Goal: Transaction & Acquisition: Purchase product/service

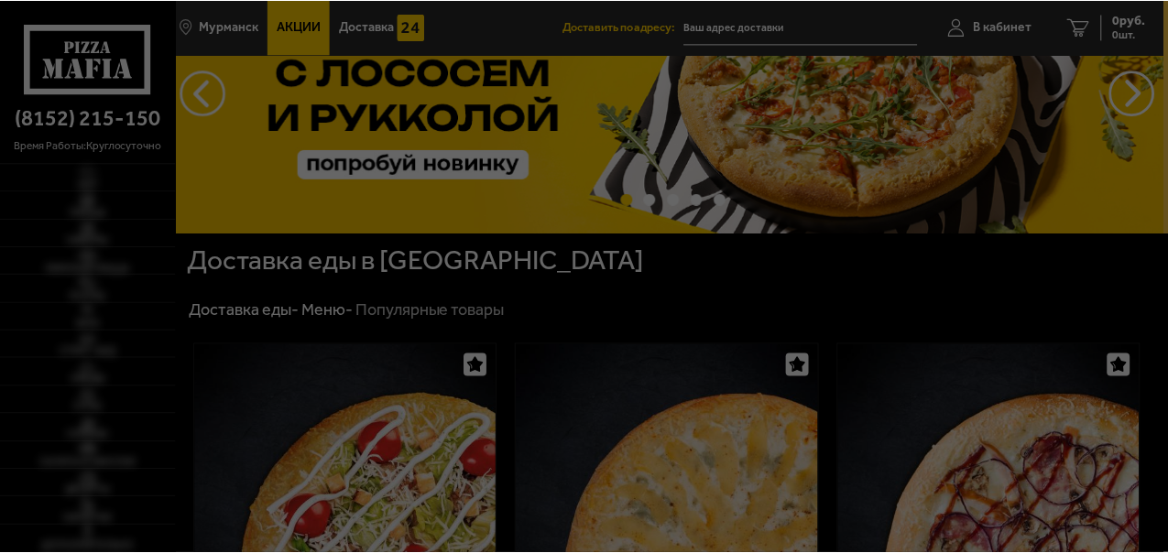
scroll to position [102, 0]
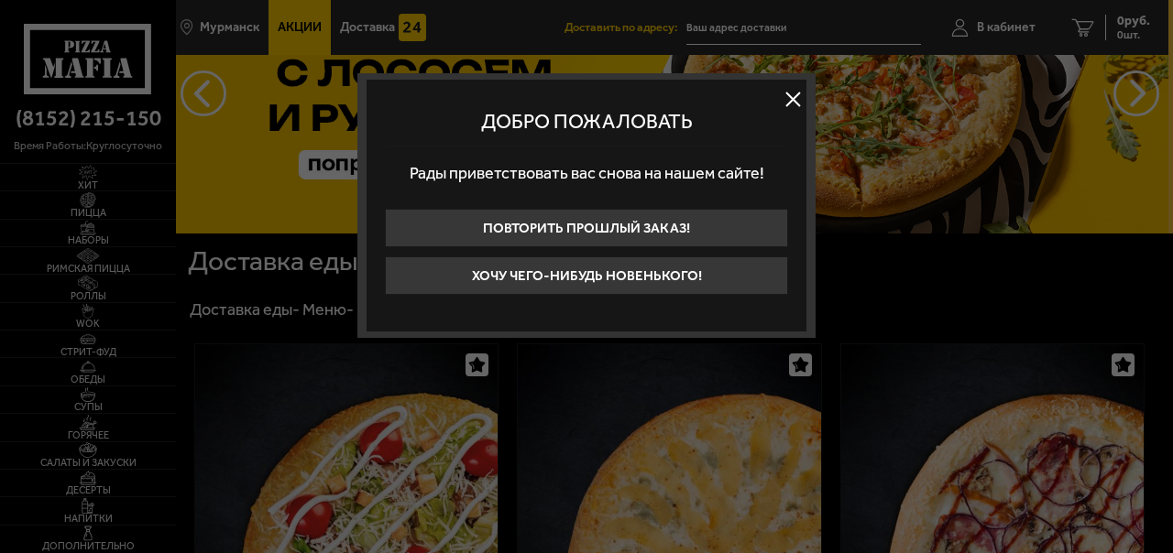
click at [801, 97] on button at bounding box center [792, 98] width 27 height 27
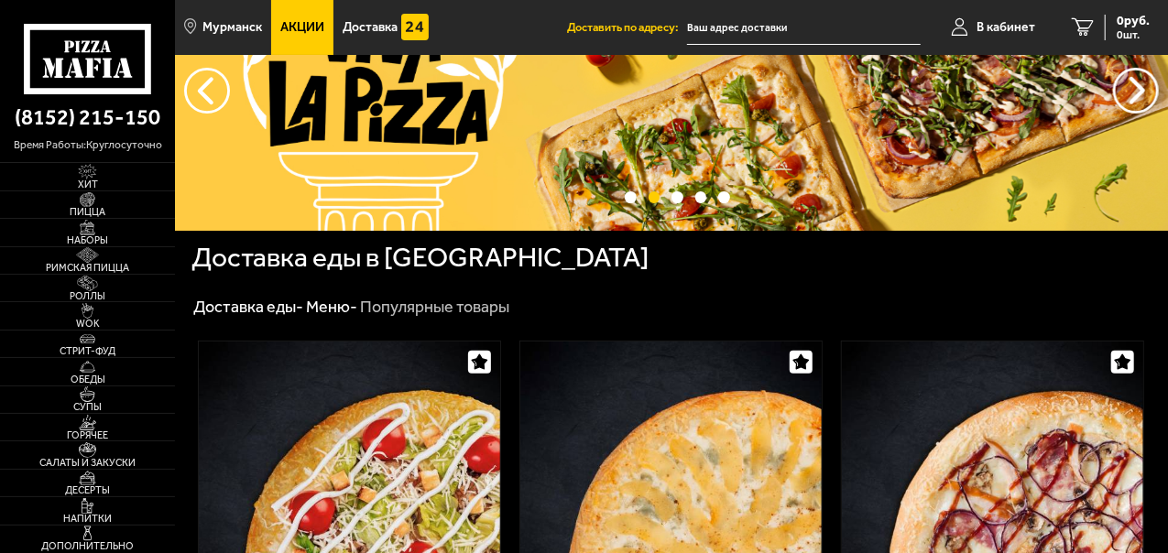
scroll to position [93, 0]
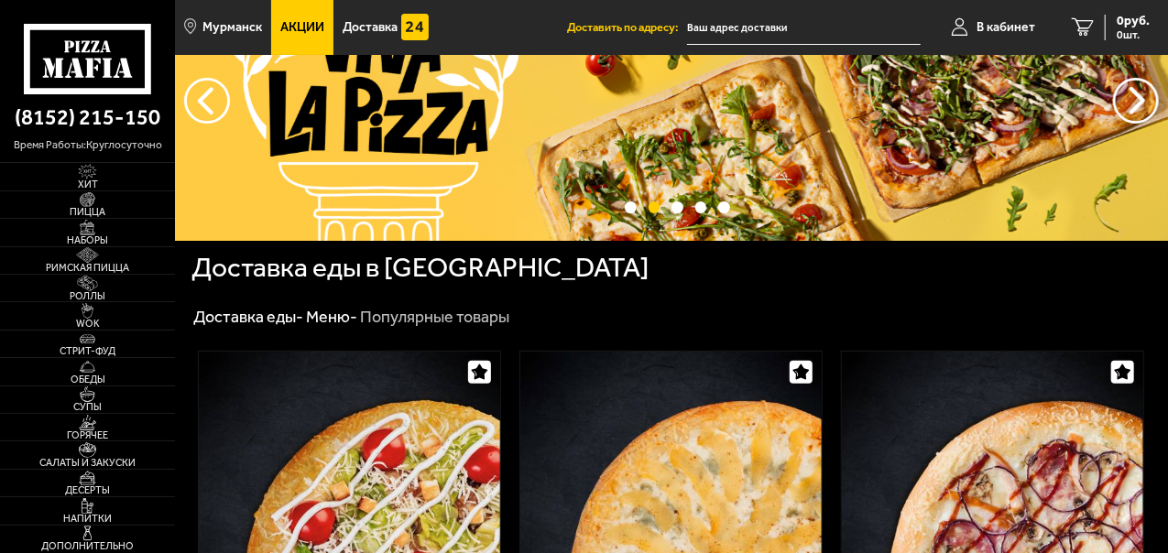
click at [90, 213] on span "Пицца" at bounding box center [87, 212] width 175 height 10
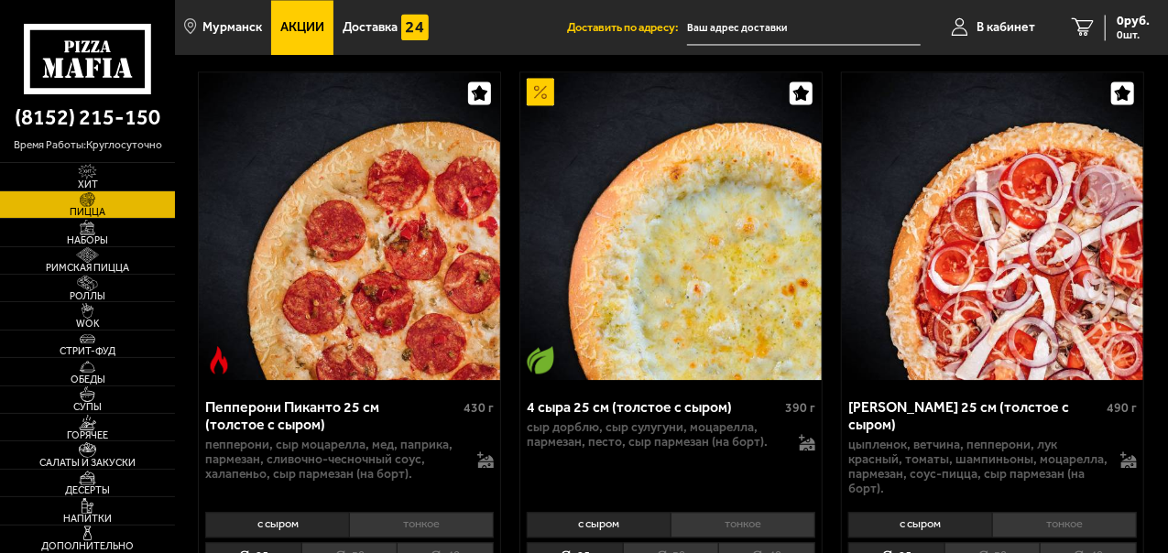
scroll to position [1865, 0]
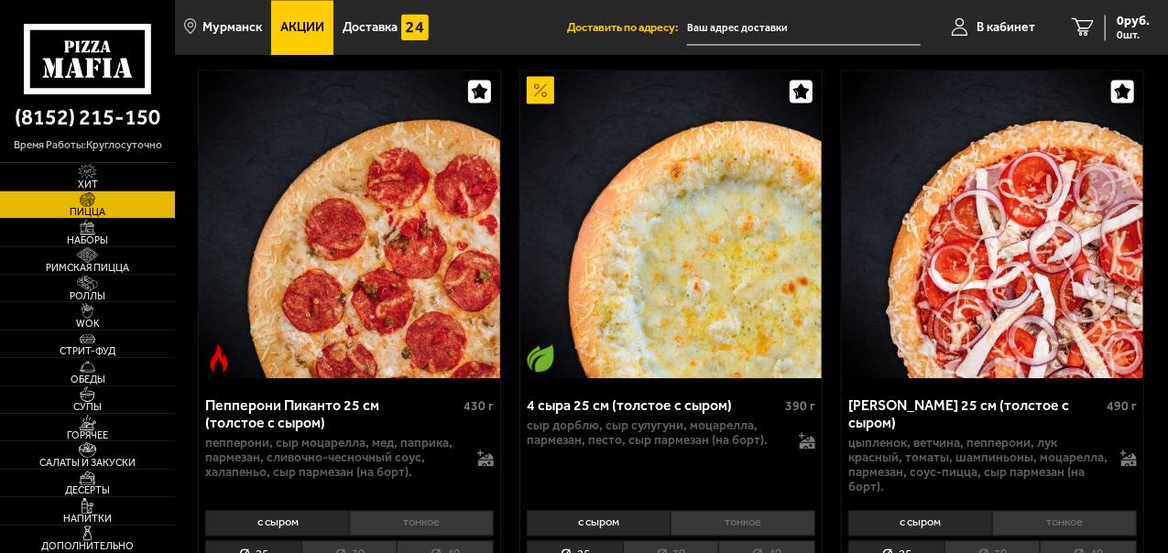
click at [669, 541] on li "30" at bounding box center [671, 555] width 96 height 28
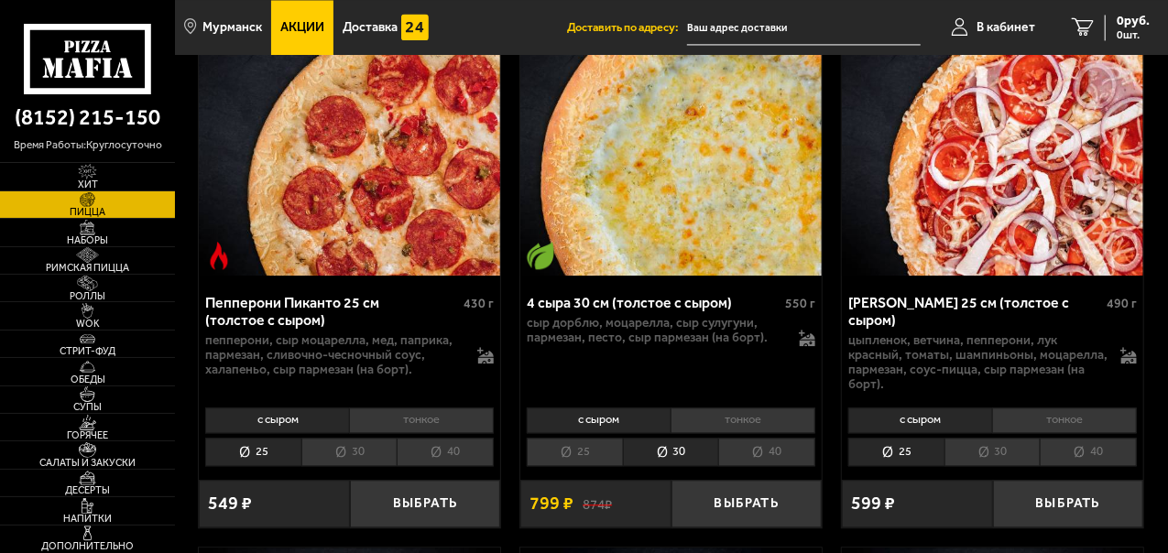
scroll to position [1988, 0]
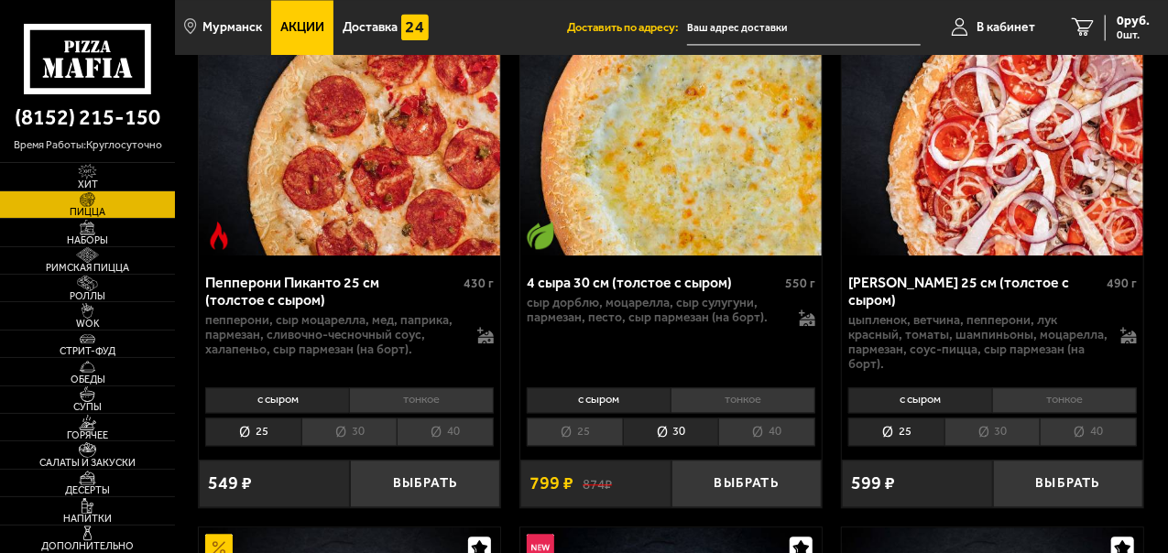
click at [728, 460] on button "Выбрать" at bounding box center [747, 484] width 151 height 49
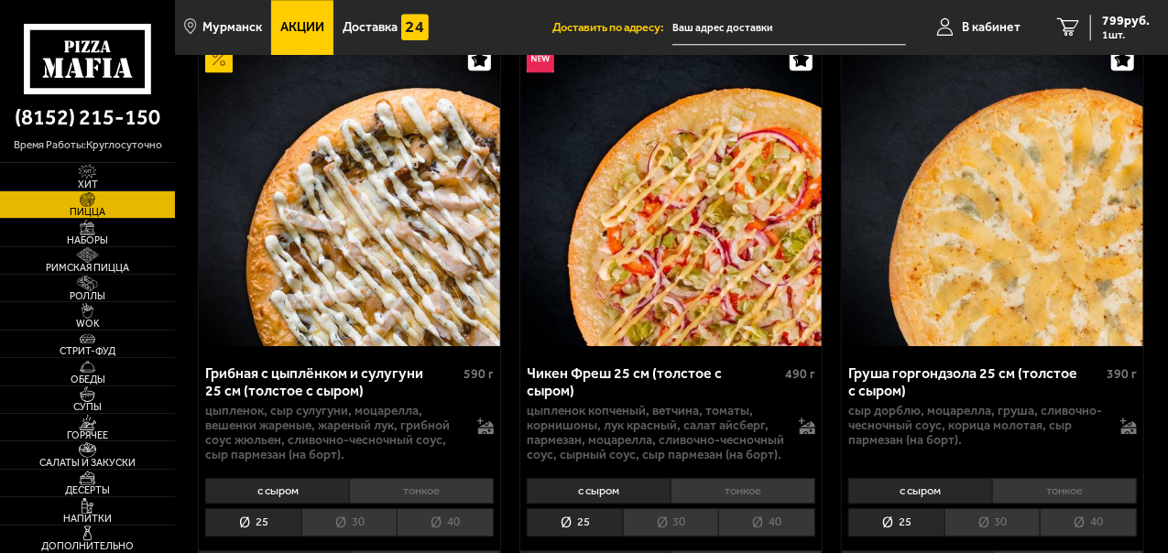
scroll to position [2478, 0]
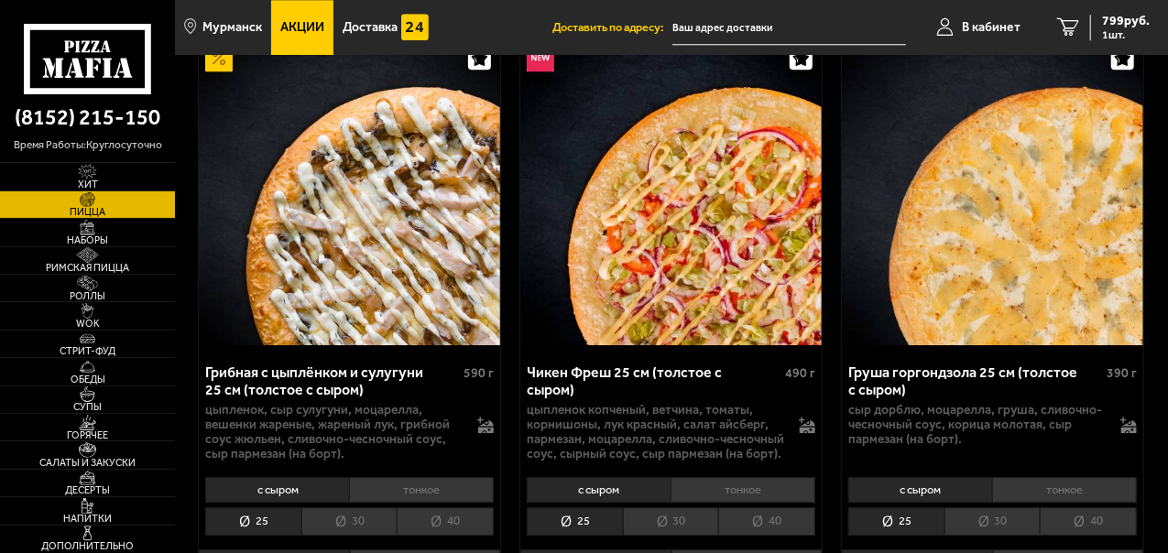
click at [983, 508] on li "30" at bounding box center [993, 522] width 96 height 28
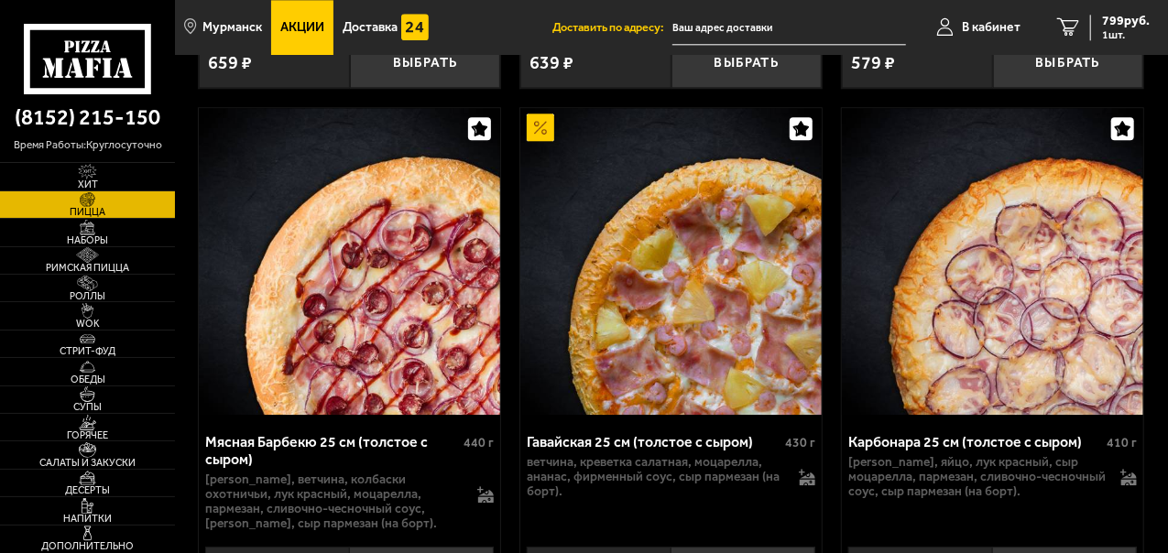
scroll to position [5878, 0]
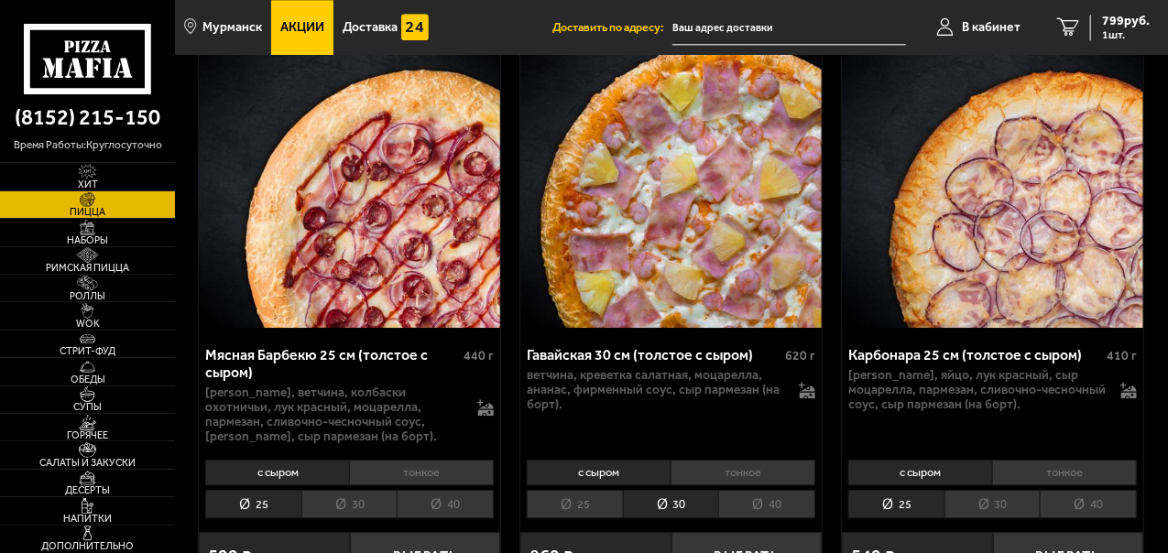
scroll to position [5966, 0]
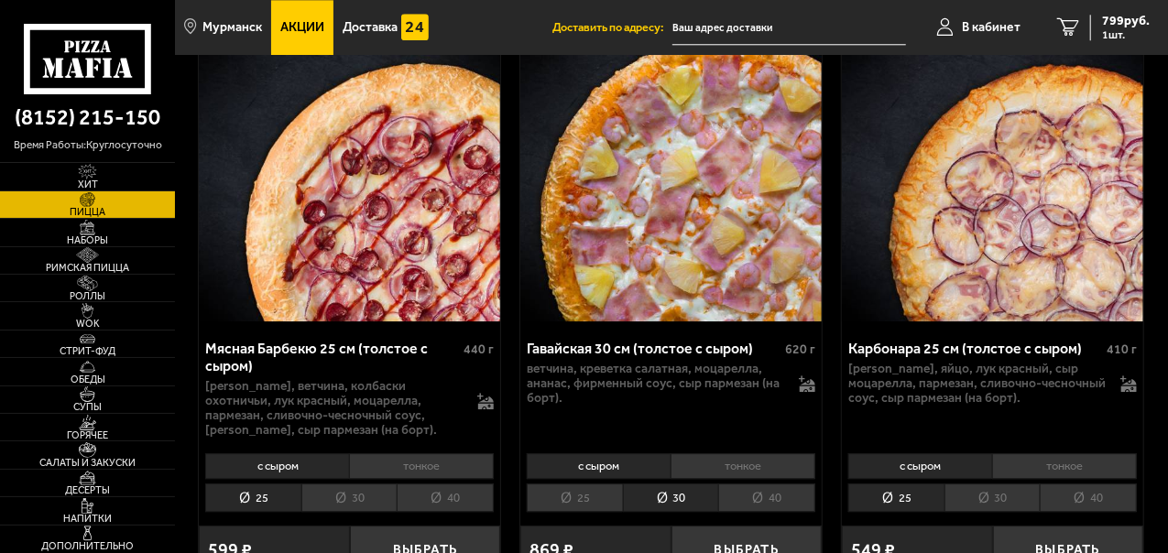
click at [730, 526] on button "Выбрать" at bounding box center [747, 550] width 151 height 49
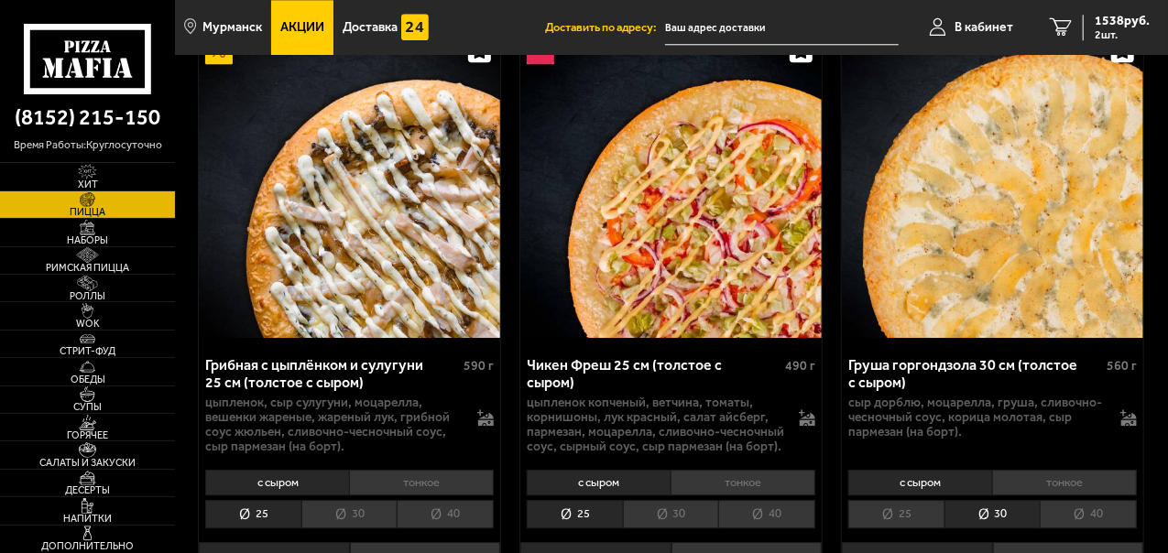
scroll to position [2486, 0]
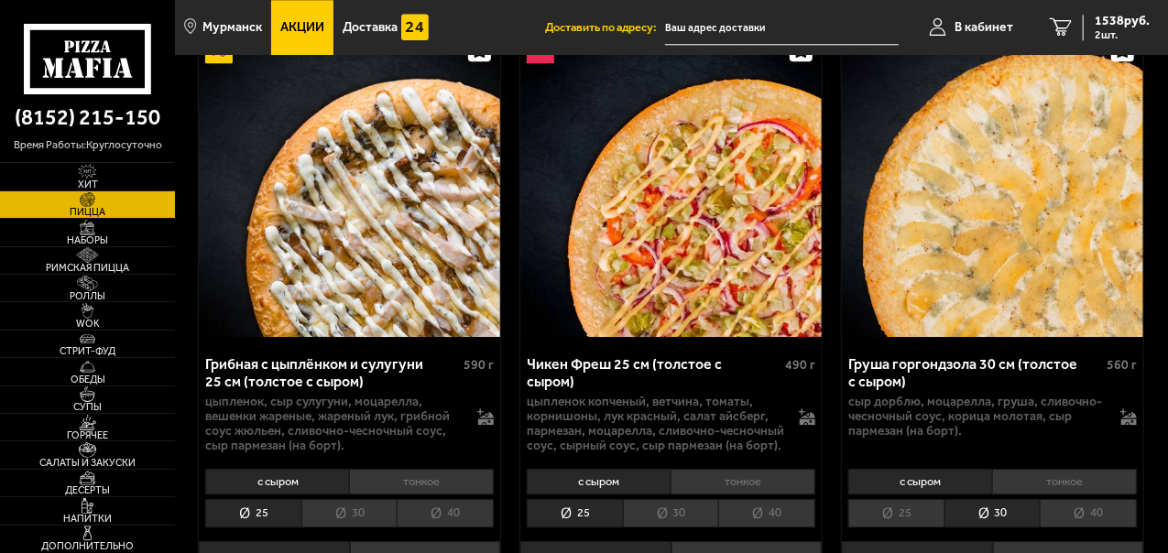
click at [1106, 33] on span "3 шт." at bounding box center [1122, 34] width 55 height 11
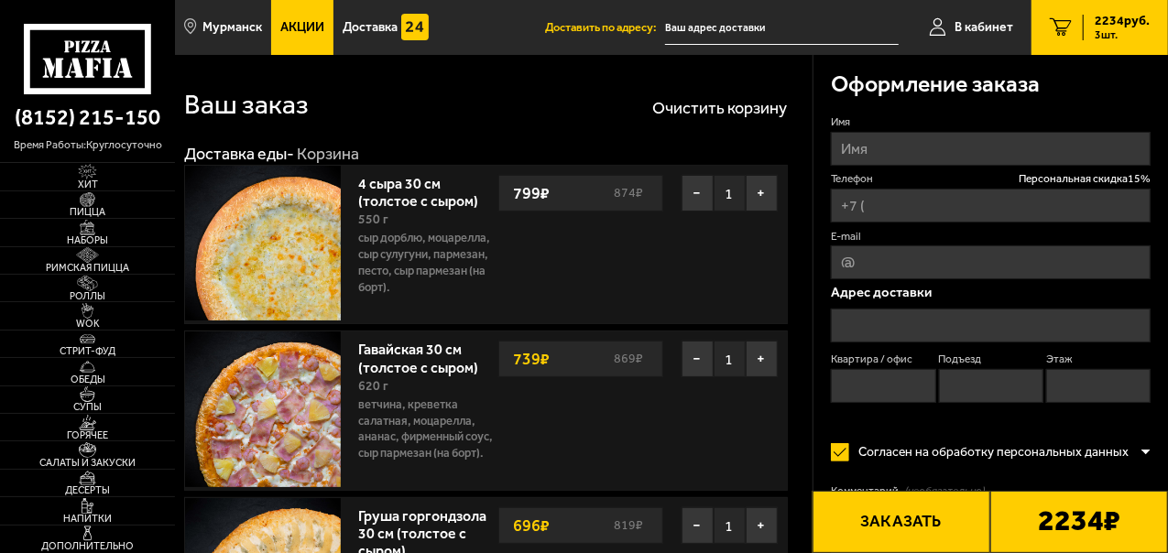
type input "[PHONE_NUMBER]"
type input "[STREET_ADDRESS][PERSON_NAME]"
type input "69"
type input "2"
type input "9"
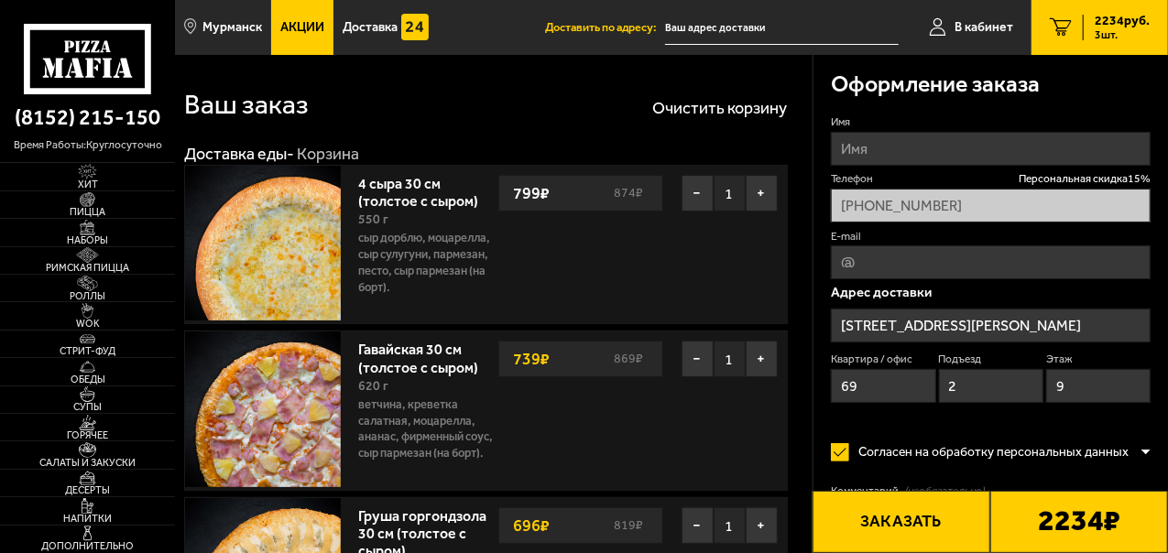
type input "[STREET_ADDRESS][PERSON_NAME]"
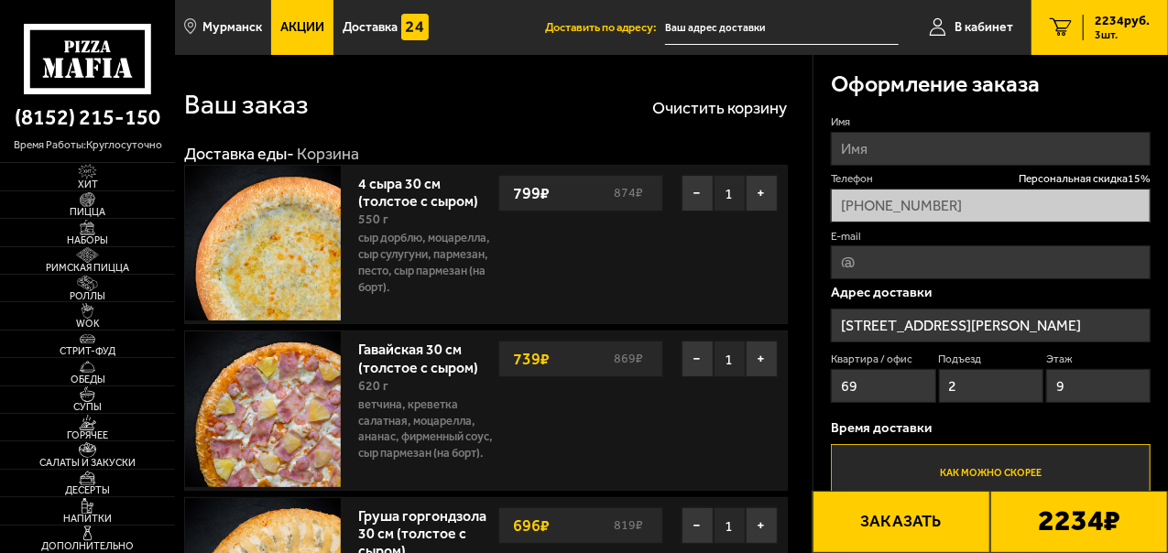
click at [691, 199] on button "−" at bounding box center [698, 193] width 32 height 37
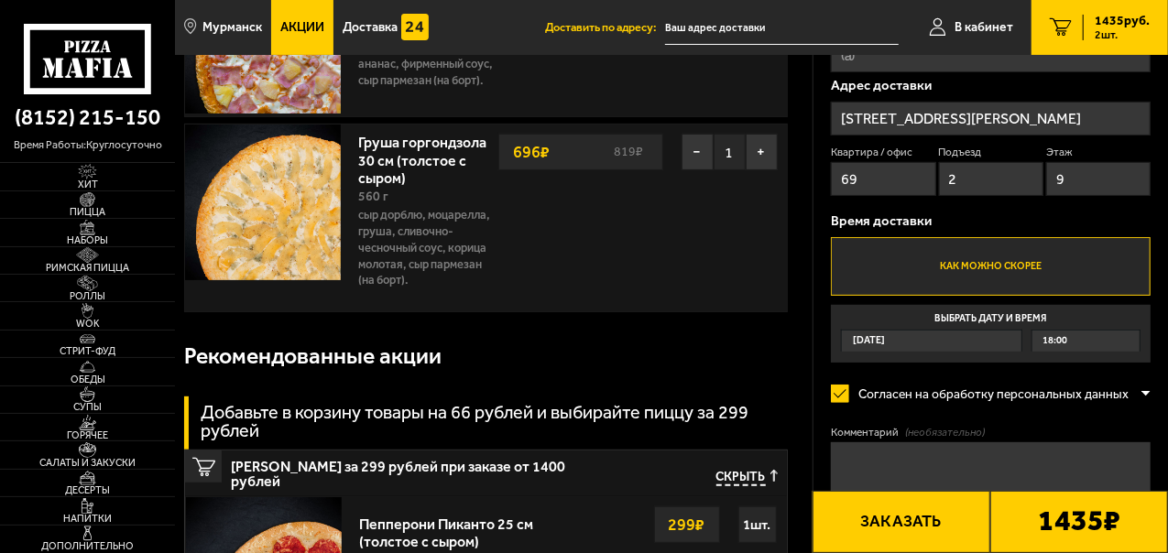
scroll to position [211, 0]
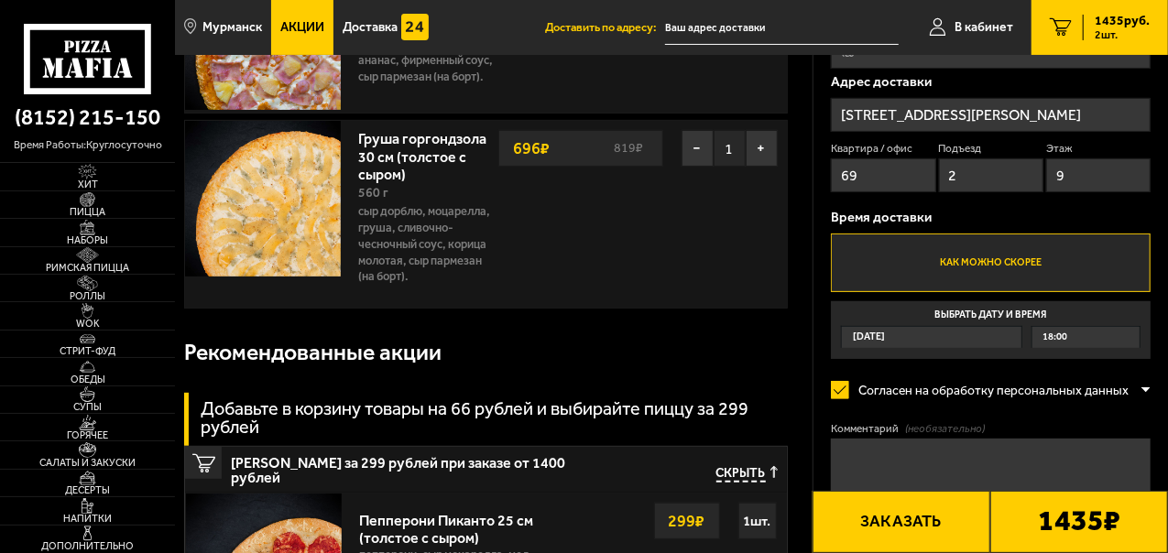
click at [896, 530] on button "Заказать" at bounding box center [902, 522] width 178 height 62
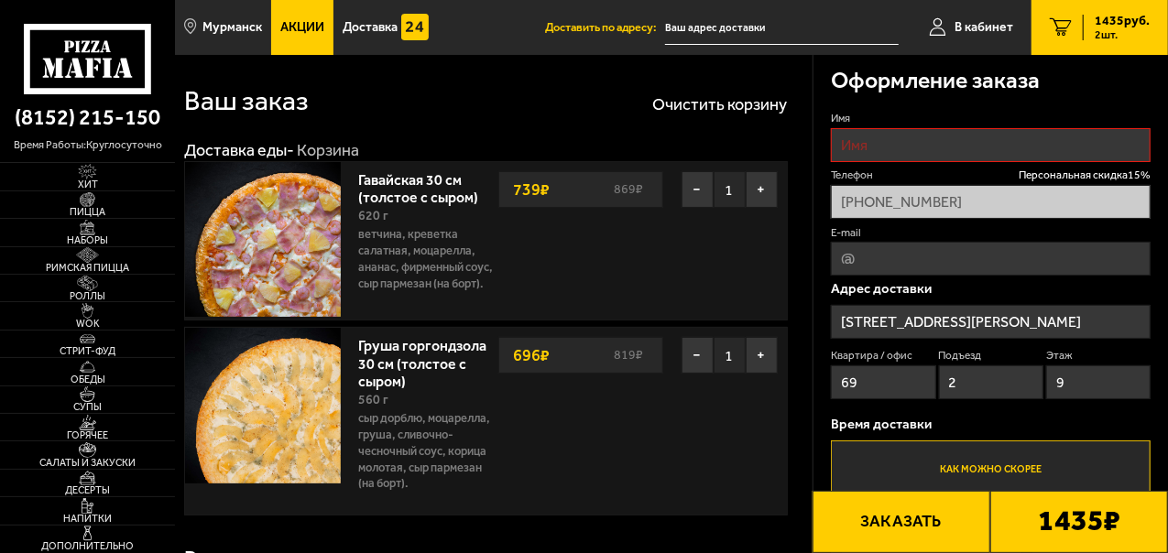
scroll to position [0, 0]
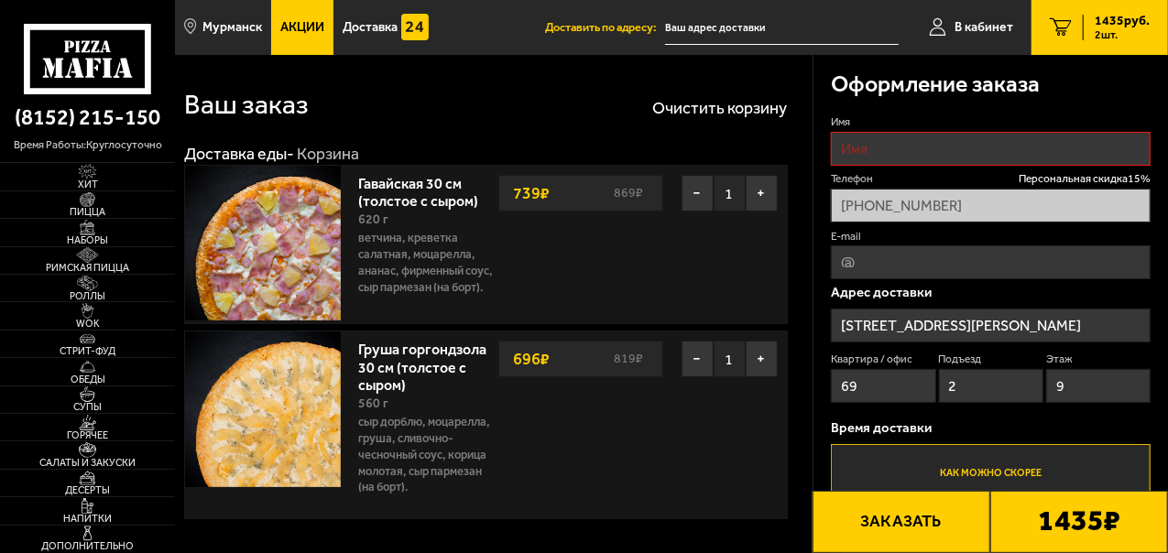
click at [852, 151] on input "Имя" at bounding box center [991, 149] width 320 height 34
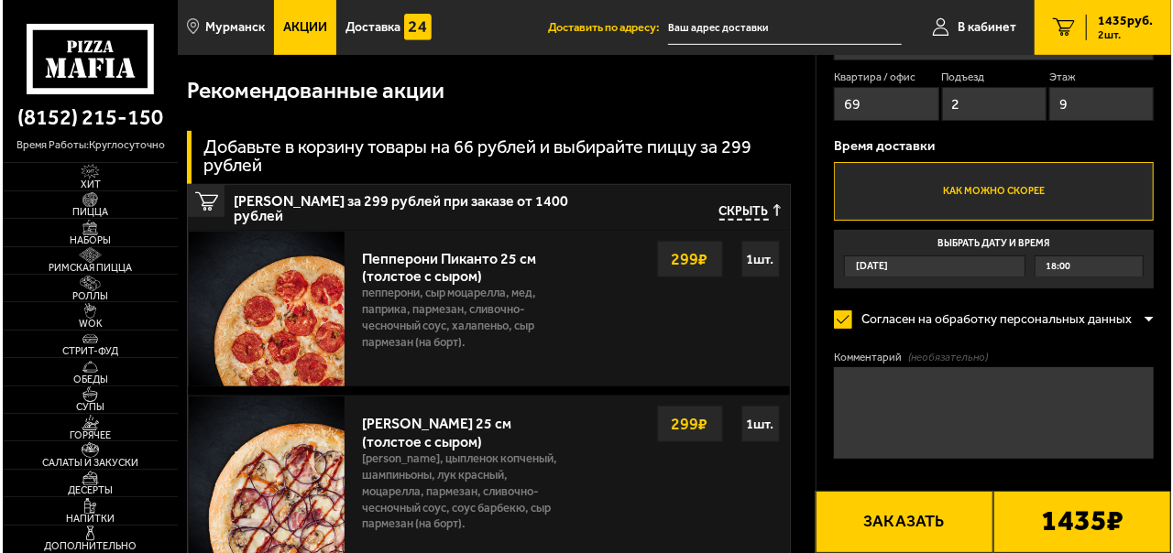
scroll to position [497, 0]
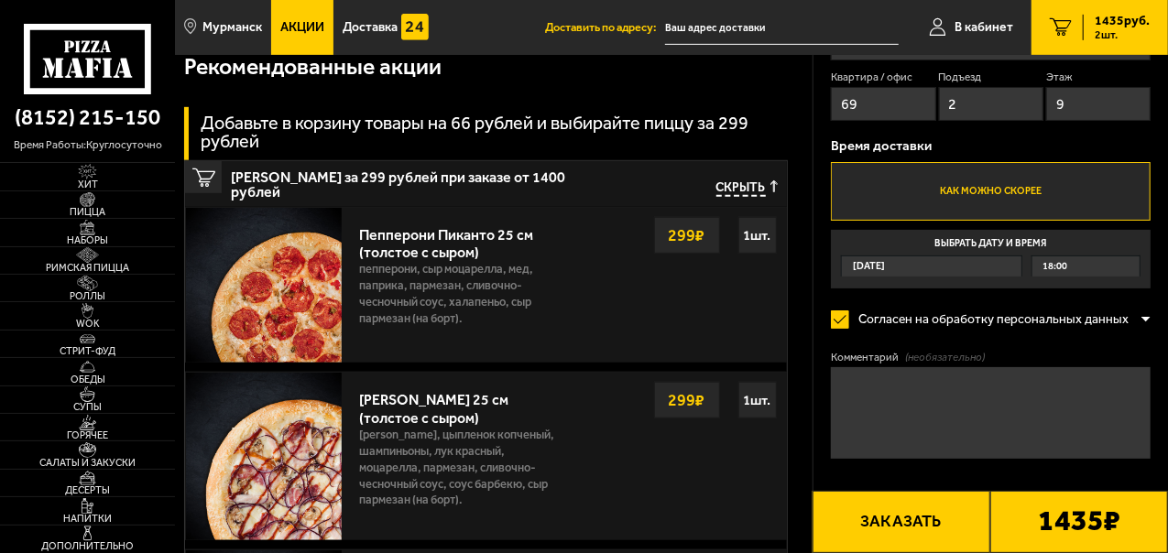
type input "[PERSON_NAME]"
click at [895, 511] on button "Заказать" at bounding box center [902, 522] width 178 height 62
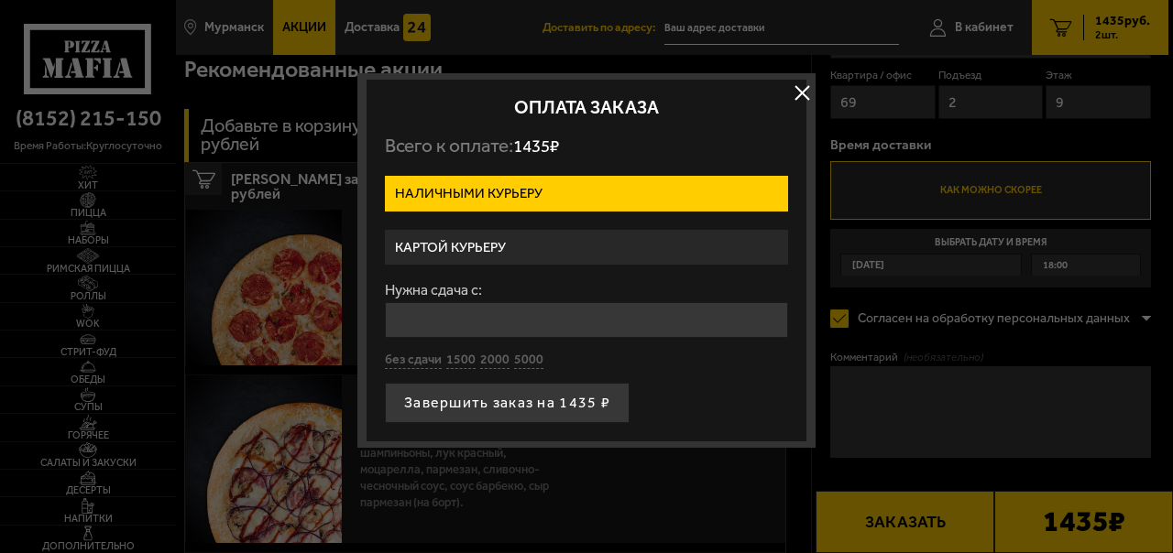
click at [429, 255] on label "Картой курьеру" at bounding box center [586, 248] width 403 height 36
click at [0, 0] on input "Картой курьеру" at bounding box center [0, 0] width 0 height 0
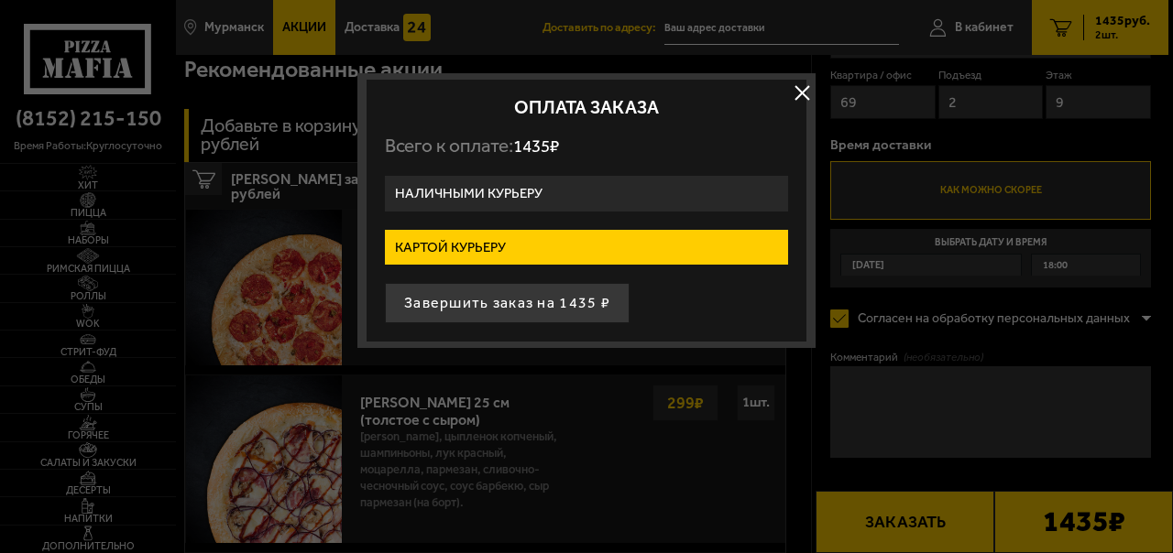
click at [487, 302] on button "Завершить заказ на 1435 ₽" at bounding box center [507, 303] width 245 height 40
